Goal: Transaction & Acquisition: Purchase product/service

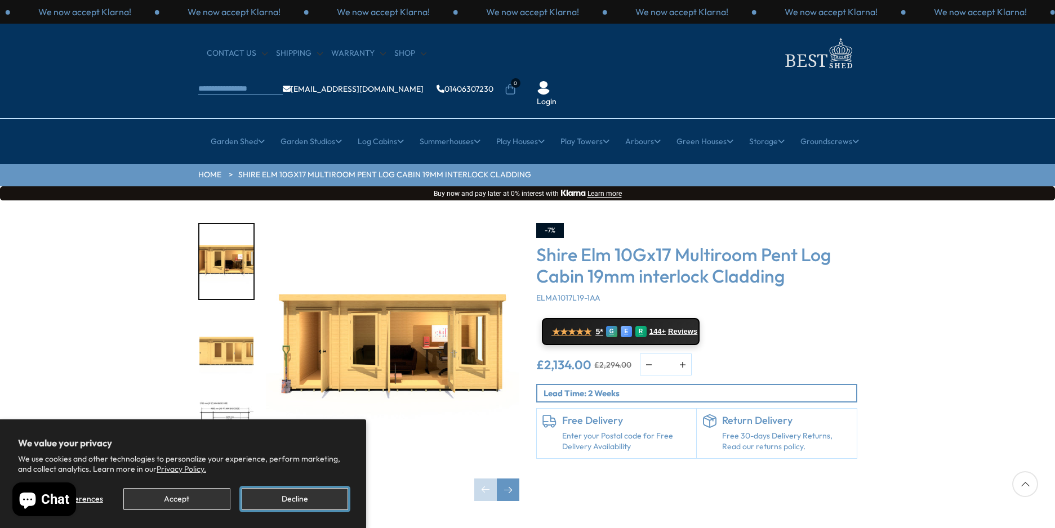
click at [288, 499] on button "Decline" at bounding box center [295, 499] width 106 height 22
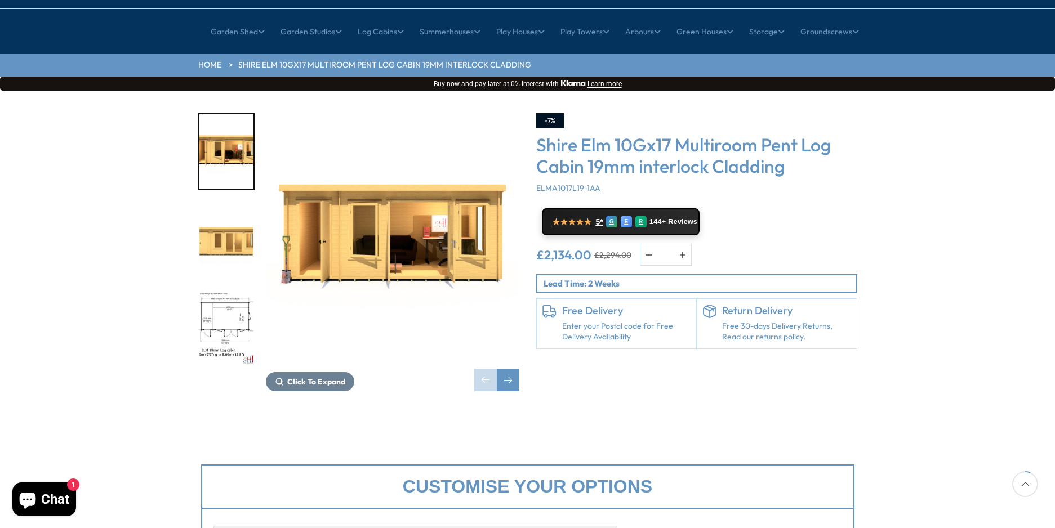
scroll to position [113, 0]
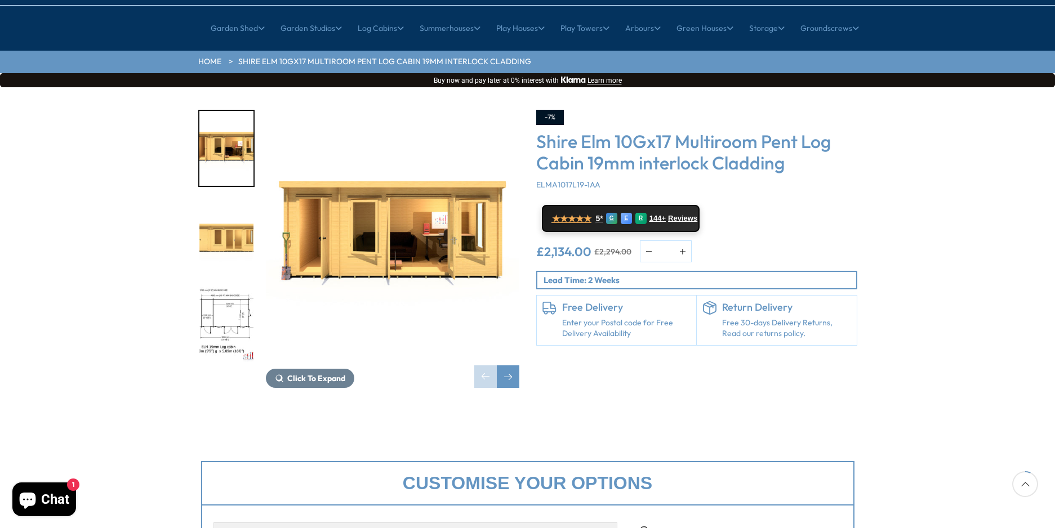
click at [235, 287] on img "3 / 10" at bounding box center [226, 324] width 54 height 75
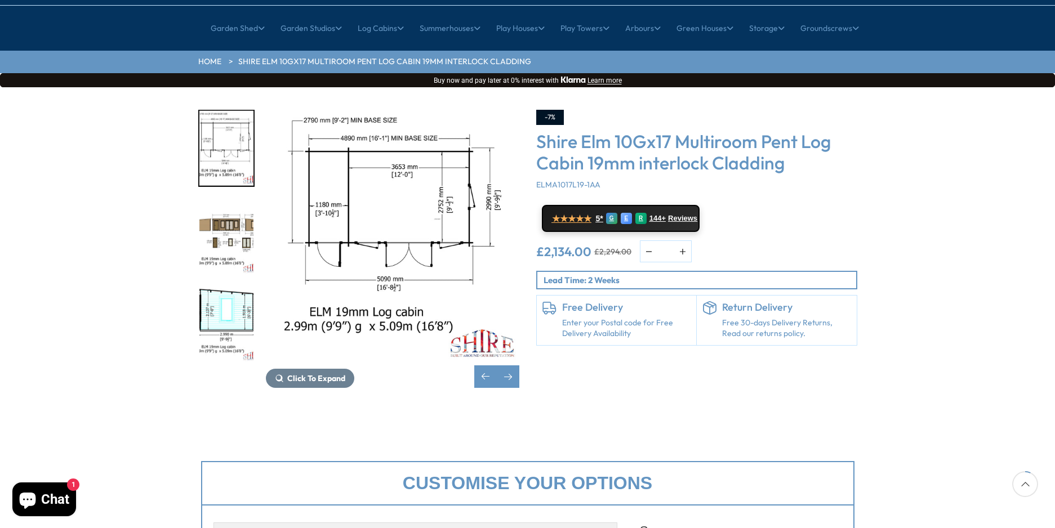
click at [238, 202] on img "4 / 10" at bounding box center [226, 236] width 54 height 75
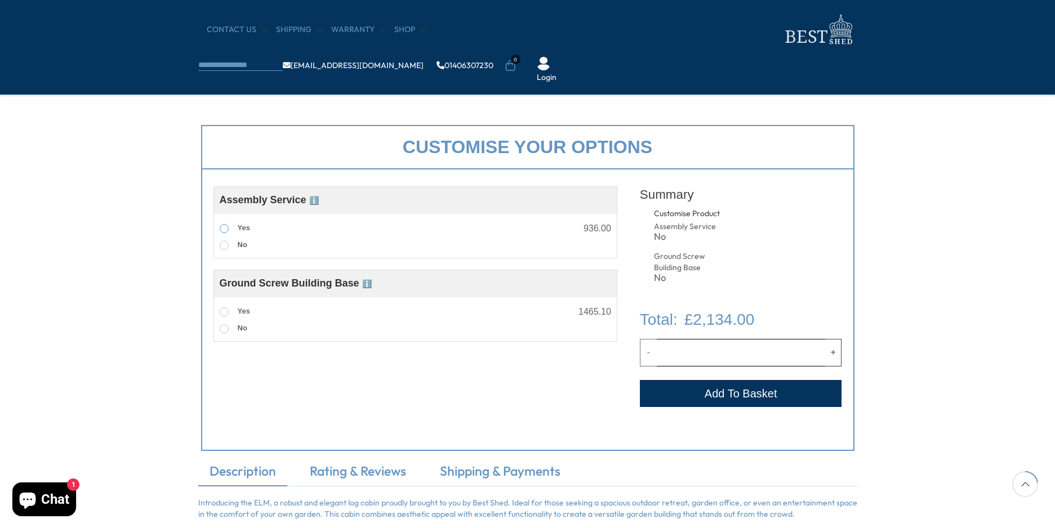
scroll to position [355, 0]
click at [237, 225] on label "Yes" at bounding box center [235, 228] width 30 height 15
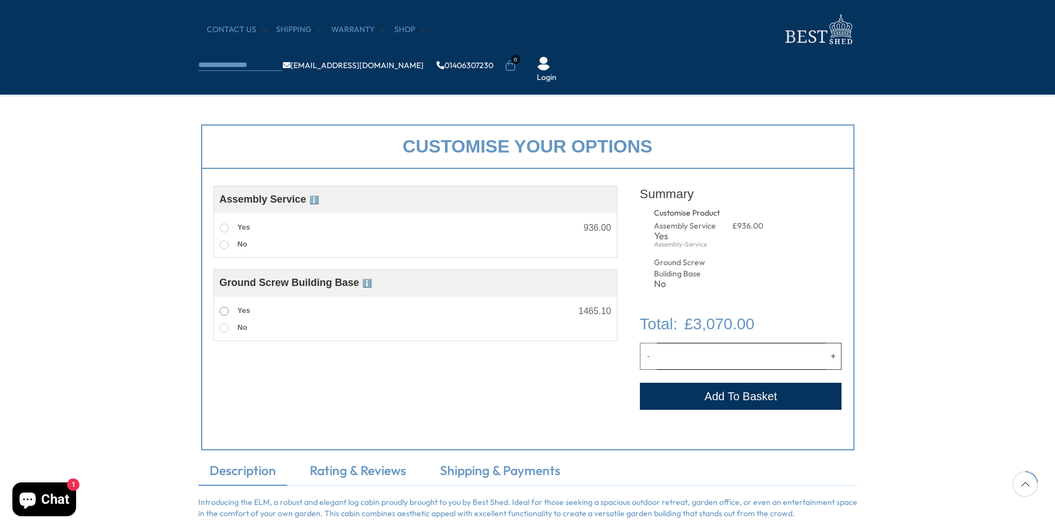
click at [243, 312] on span "Yes" at bounding box center [244, 310] width 12 height 8
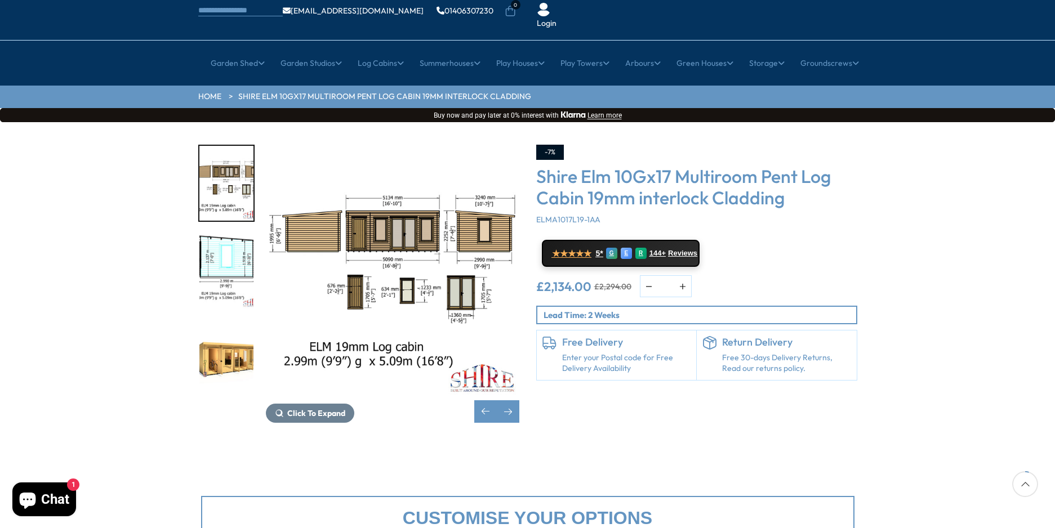
scroll to position [75, 0]
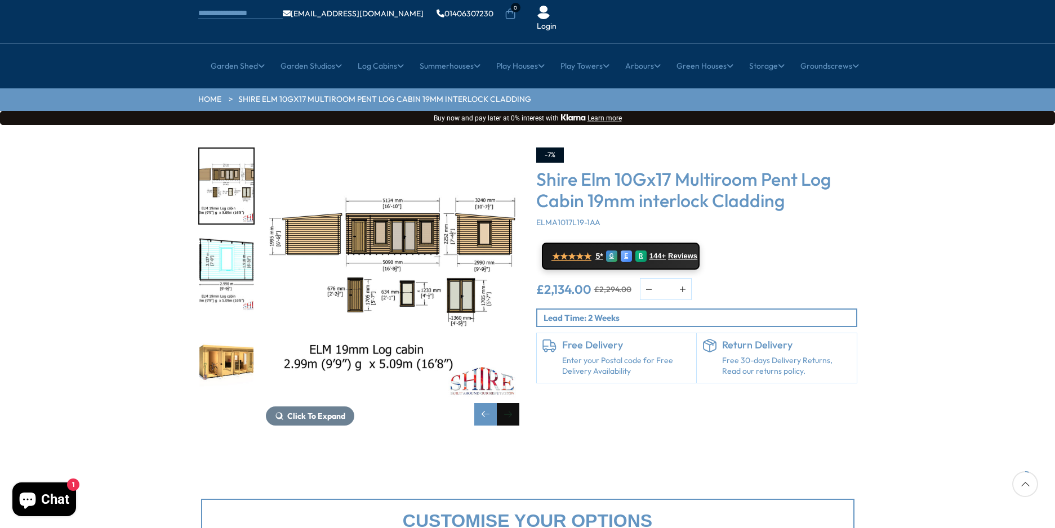
click at [511, 403] on div "Next slide" at bounding box center [508, 414] width 23 height 23
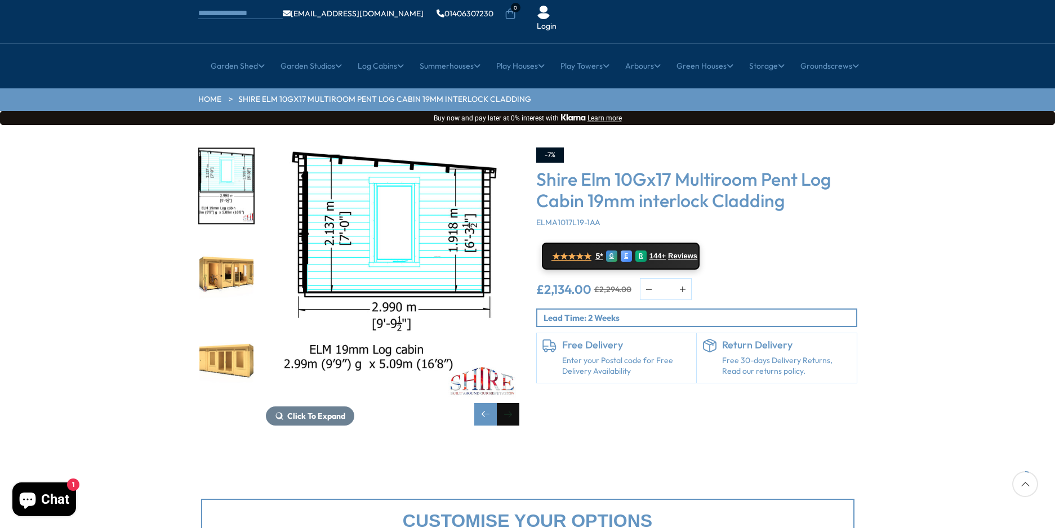
click at [511, 403] on div "Next slide" at bounding box center [508, 414] width 23 height 23
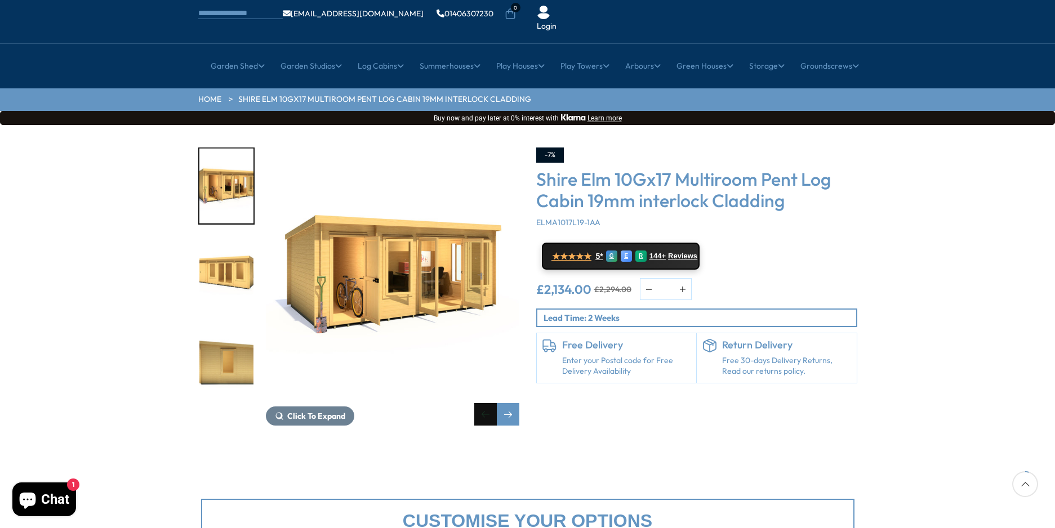
click at [477, 403] on div "Previous slide" at bounding box center [485, 414] width 23 height 23
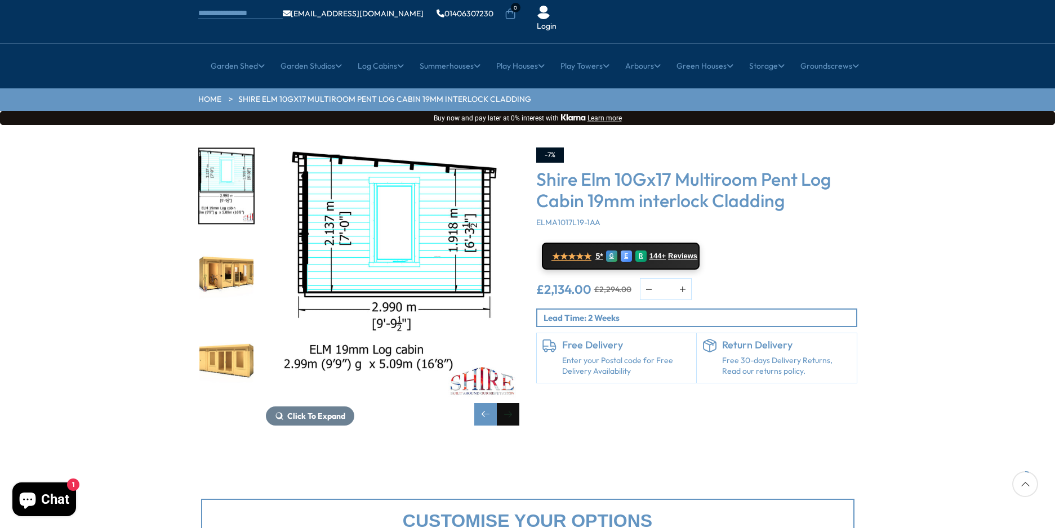
click at [511, 403] on div "Next slide" at bounding box center [508, 414] width 23 height 23
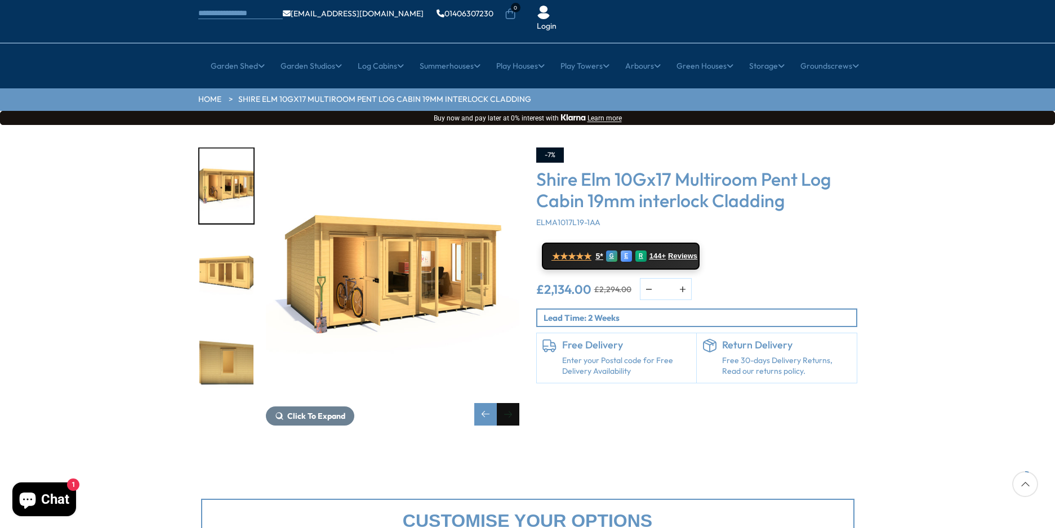
click at [511, 403] on div "Next slide" at bounding box center [508, 414] width 23 height 23
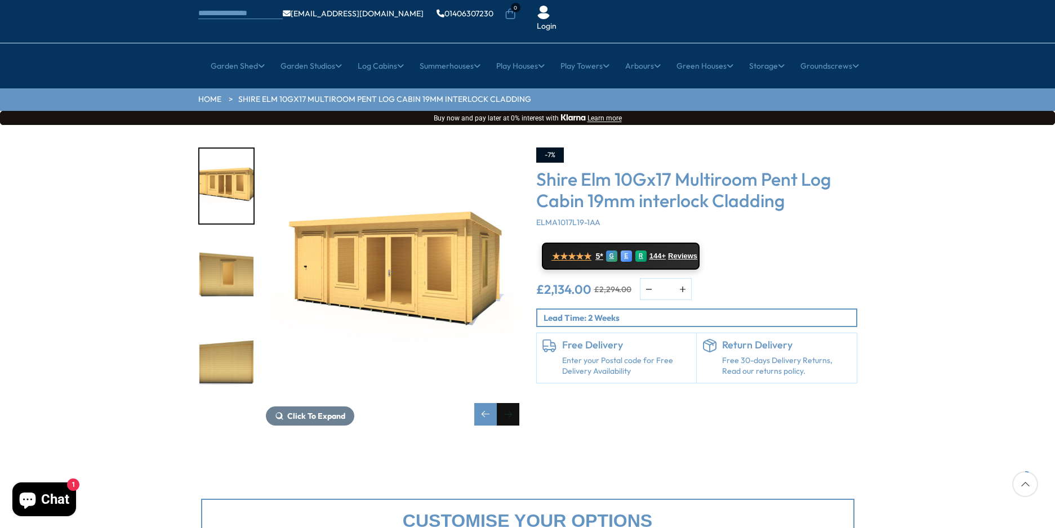
click at [511, 403] on div "Next slide" at bounding box center [508, 414] width 23 height 23
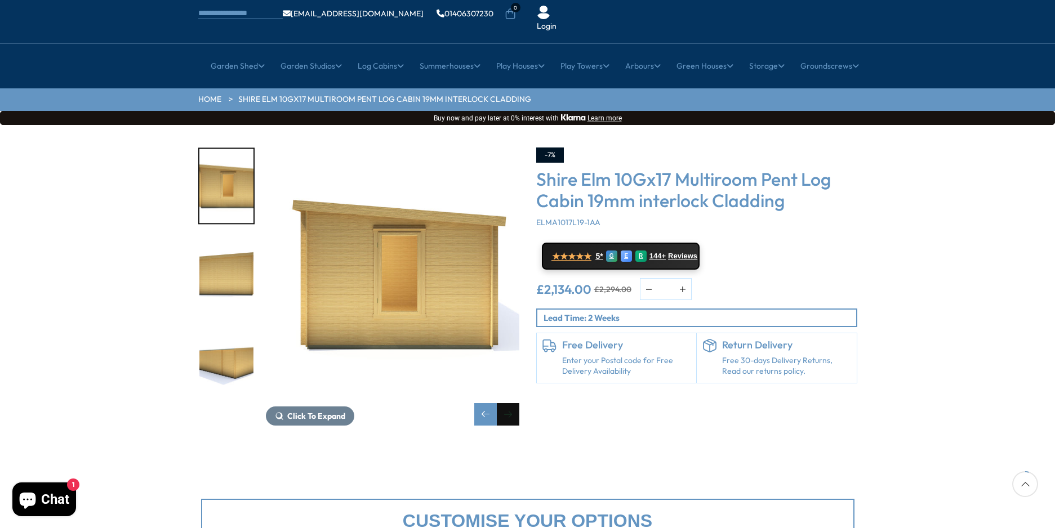
click at [511, 403] on div "Next slide" at bounding box center [508, 414] width 23 height 23
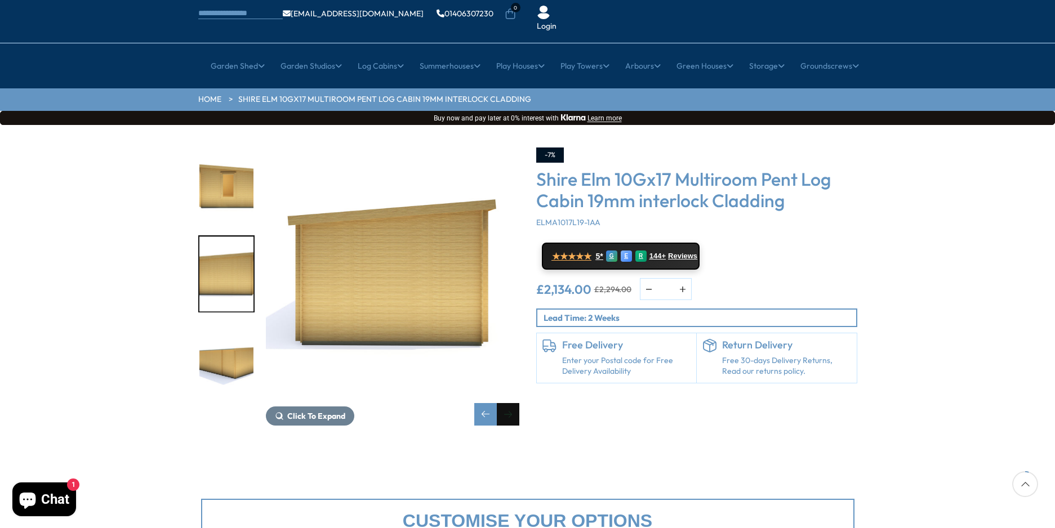
click at [511, 403] on div "Next slide" at bounding box center [508, 414] width 23 height 23
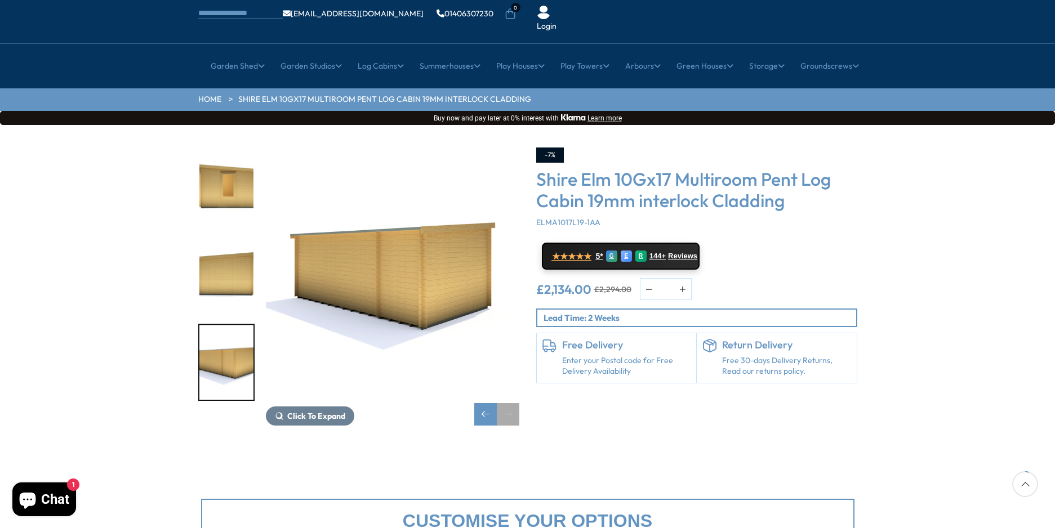
click at [511, 403] on div "Next slide" at bounding box center [508, 414] width 23 height 23
click at [488, 403] on div "Previous slide" at bounding box center [485, 414] width 23 height 23
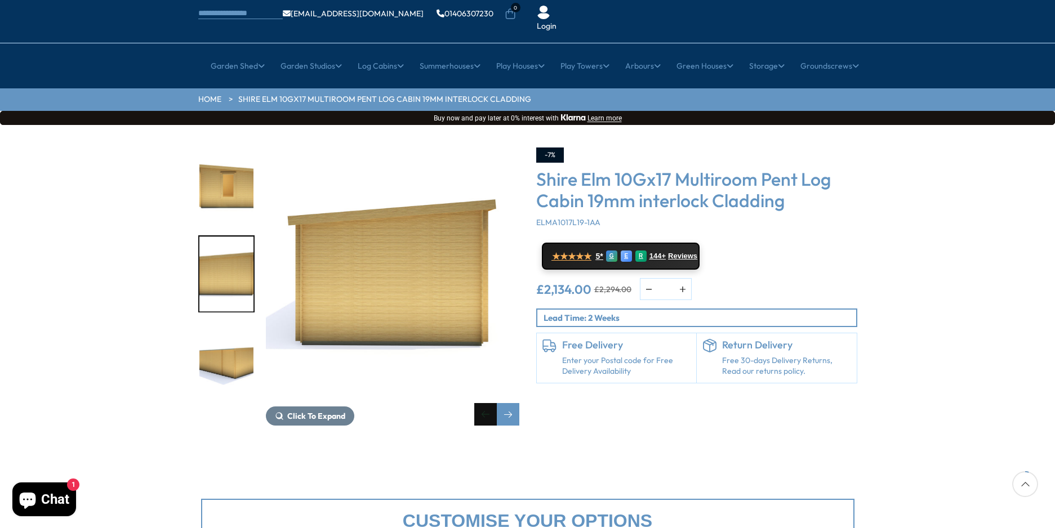
click at [483, 403] on div "Previous slide" at bounding box center [485, 414] width 23 height 23
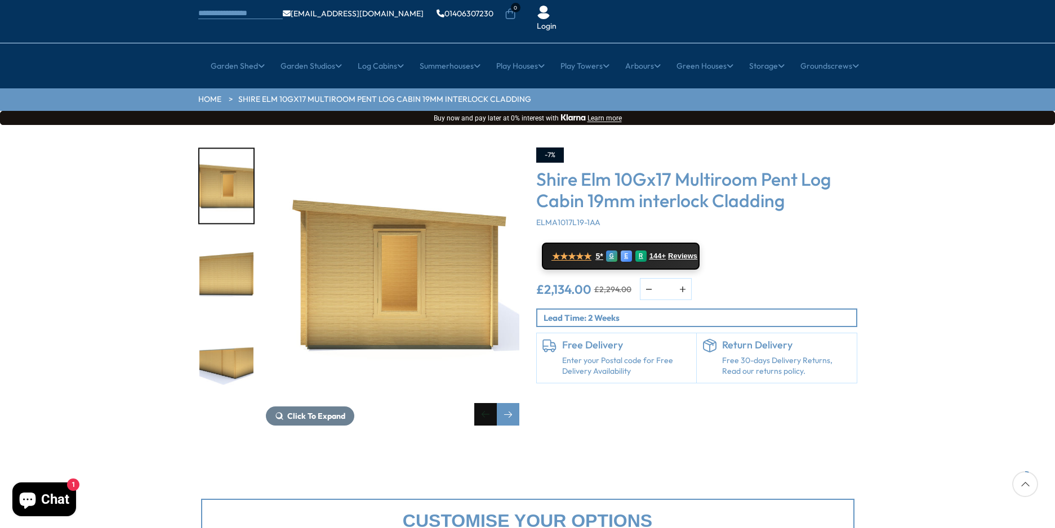
click at [483, 403] on div "Previous slide" at bounding box center [485, 414] width 23 height 23
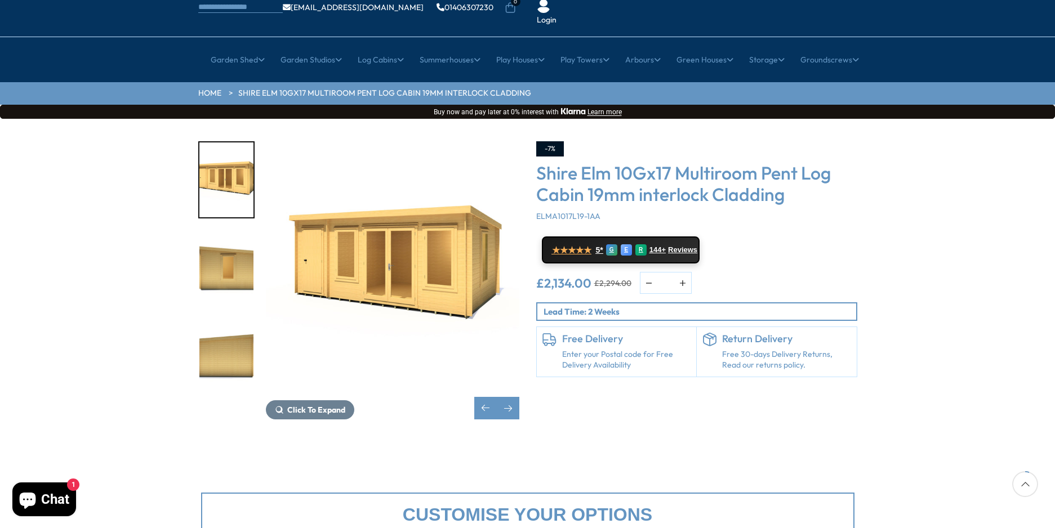
scroll to position [84, 0]
